Goal: Transaction & Acquisition: Purchase product/service

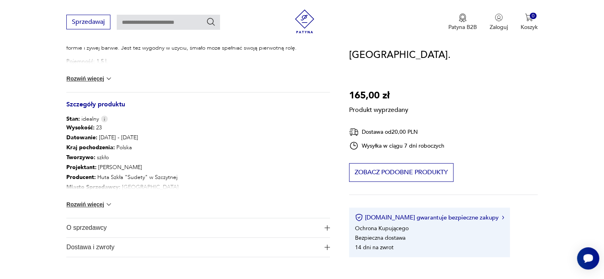
scroll to position [358, 0]
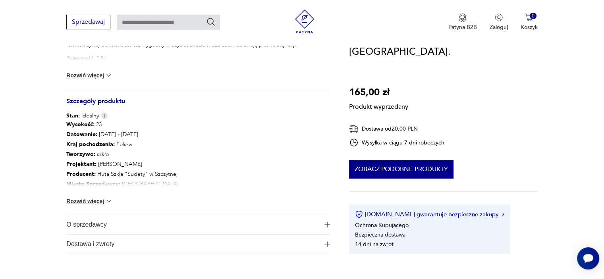
click at [413, 163] on button "Zobacz podobne produkty" at bounding box center [401, 169] width 105 height 19
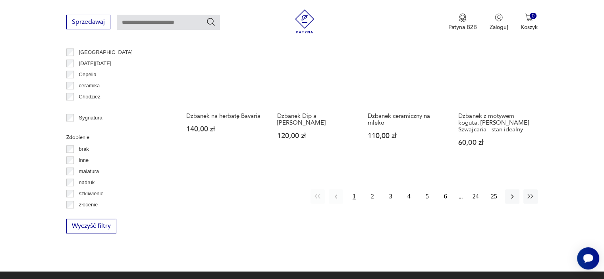
scroll to position [835, 0]
